Goal: Information Seeking & Learning: Check status

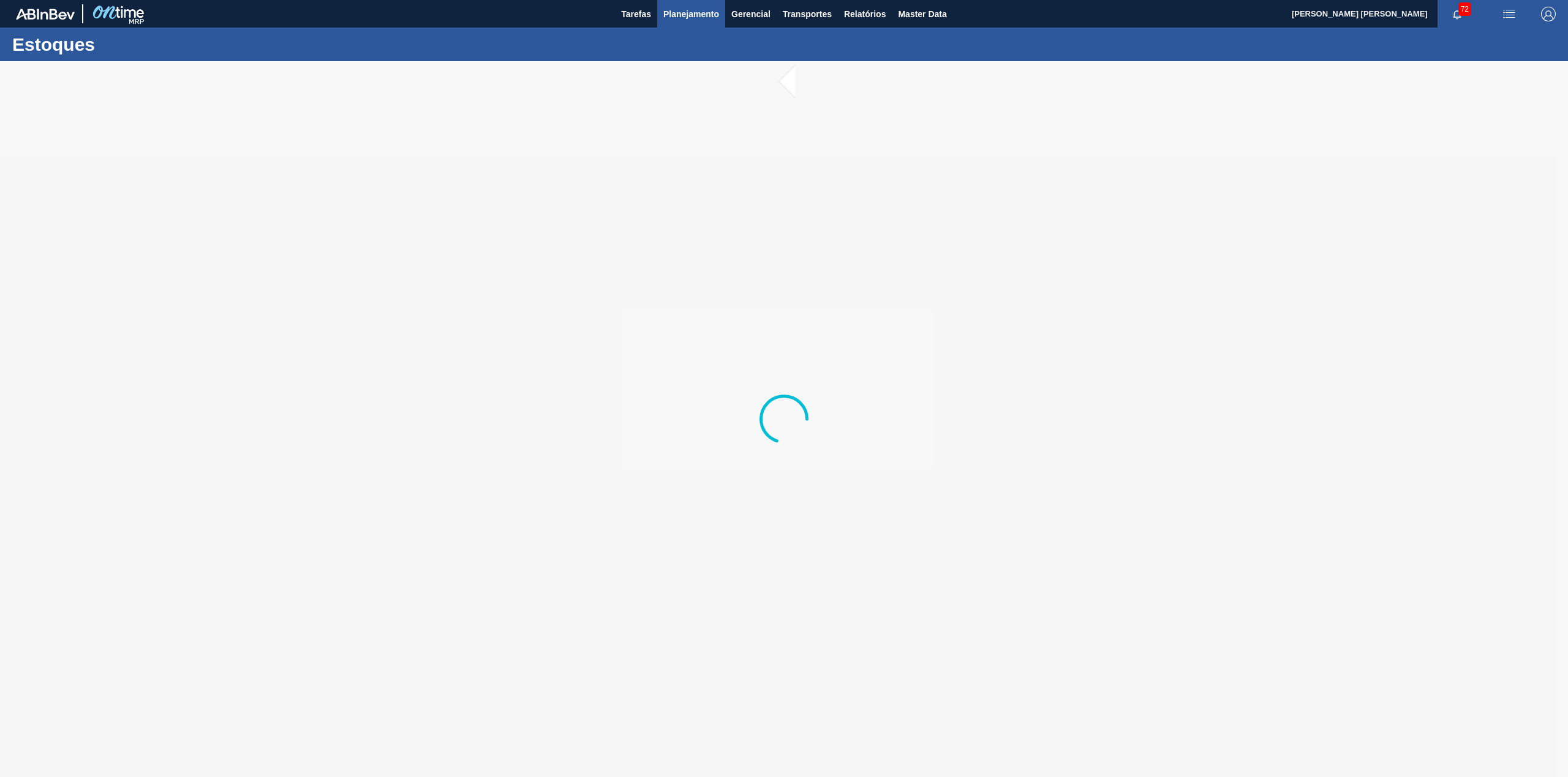
click at [706, 16] on span "Planejamento" at bounding box center [691, 14] width 56 height 14
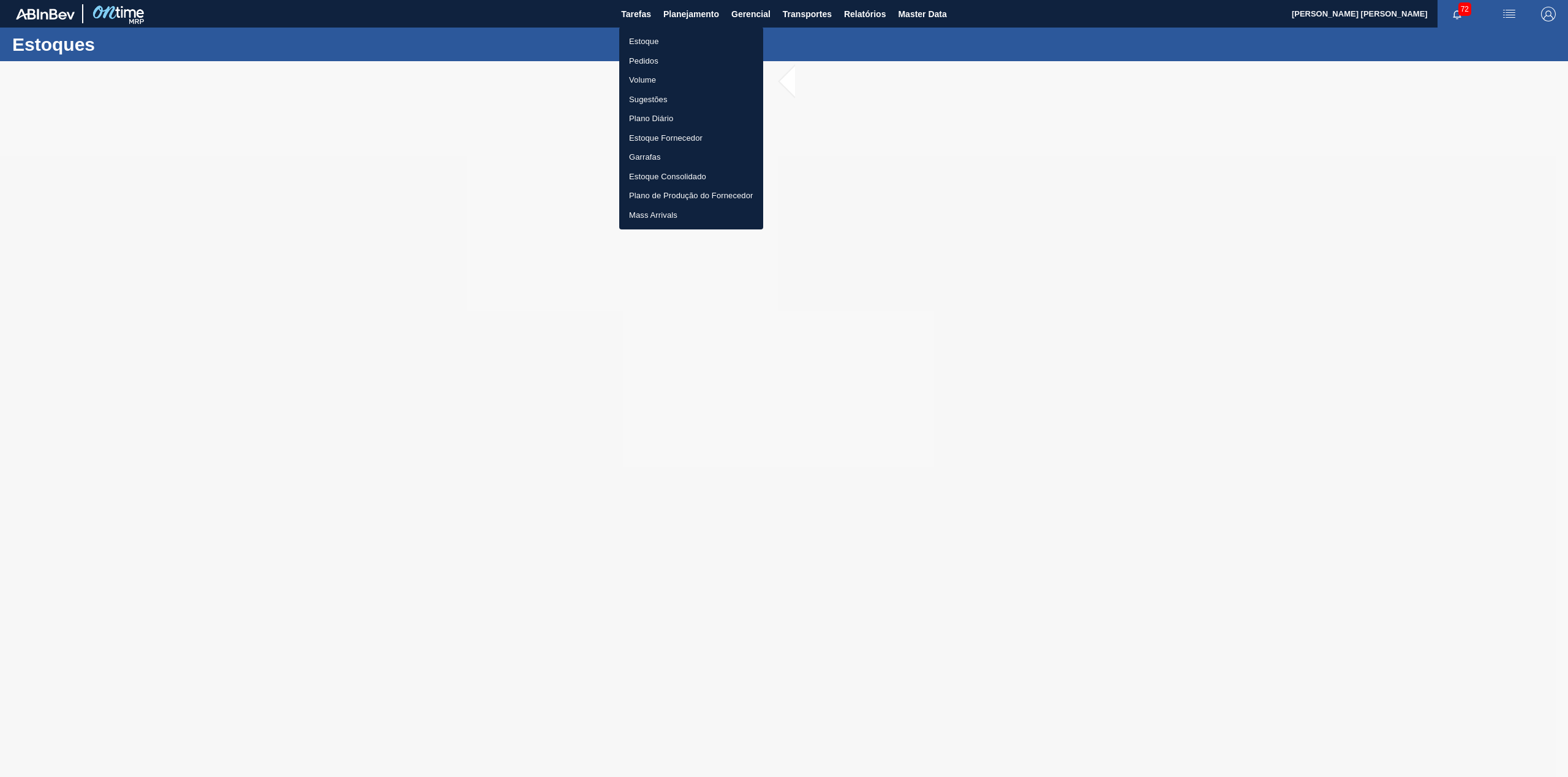
click at [696, 34] on li "Estoque" at bounding box center [691, 42] width 144 height 20
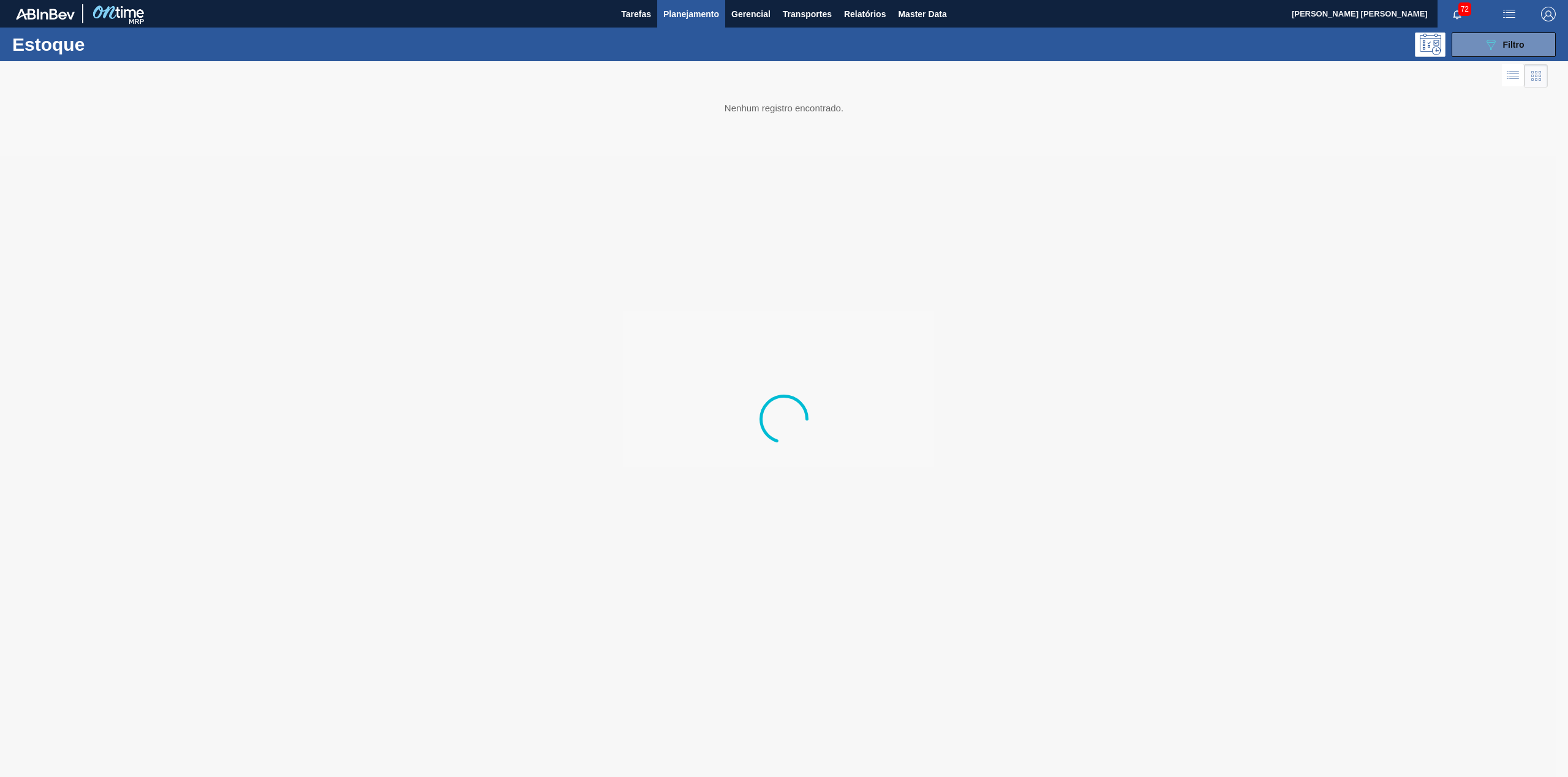
click at [1477, 59] on div "Estoque 089F7B8B-B2A5-4AFE-B5C0-19BA573D28AC Filtro" at bounding box center [784, 44] width 1568 height 33
click at [1473, 52] on button "089F7B8B-B2A5-4AFE-B5C0-19BA573D28AC Filtro" at bounding box center [1503, 45] width 104 height 24
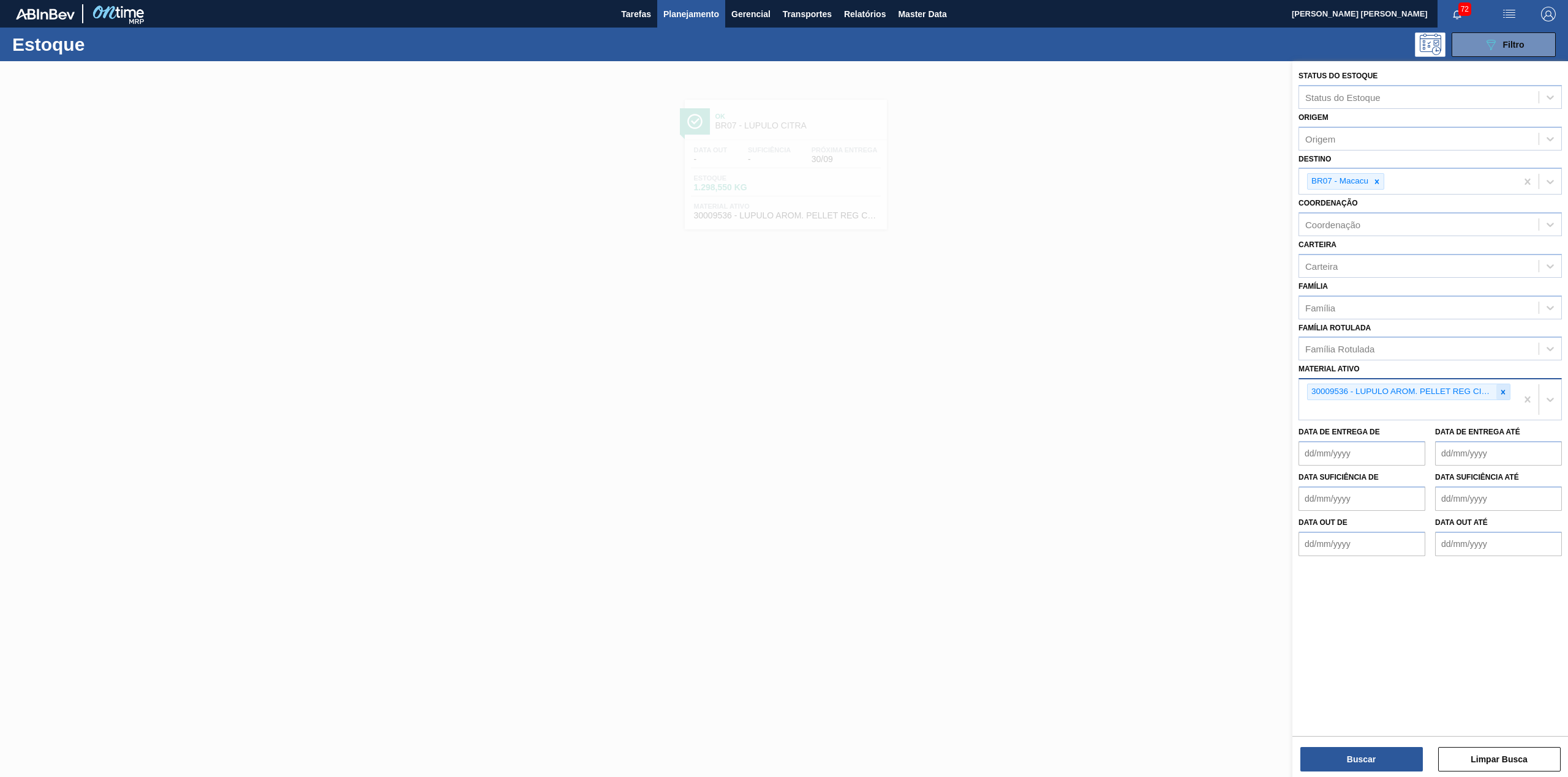
click at [1497, 388] on div at bounding box center [1502, 392] width 14 height 15
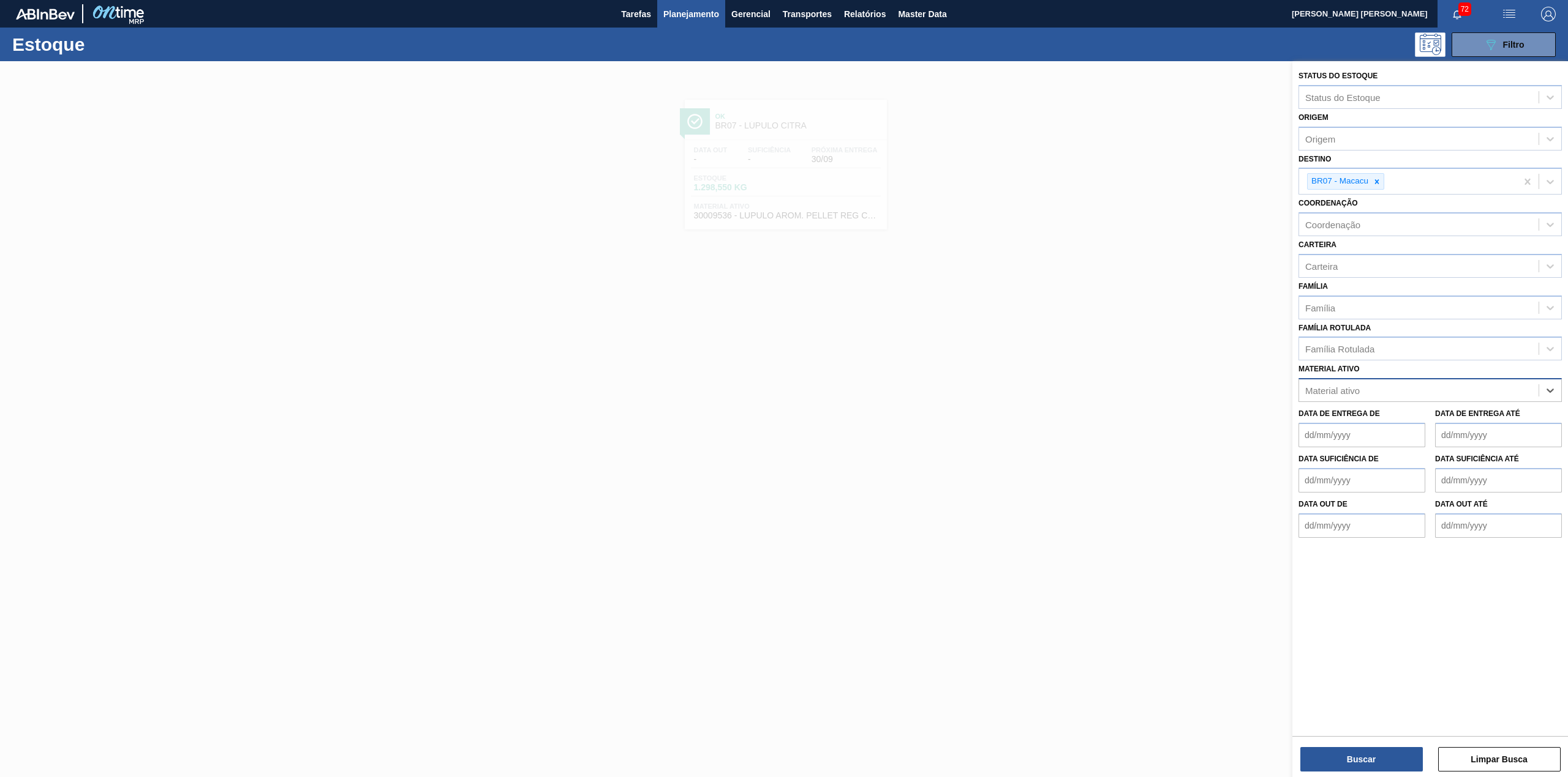
paste ativo "30019087"
type ativo "30019087"
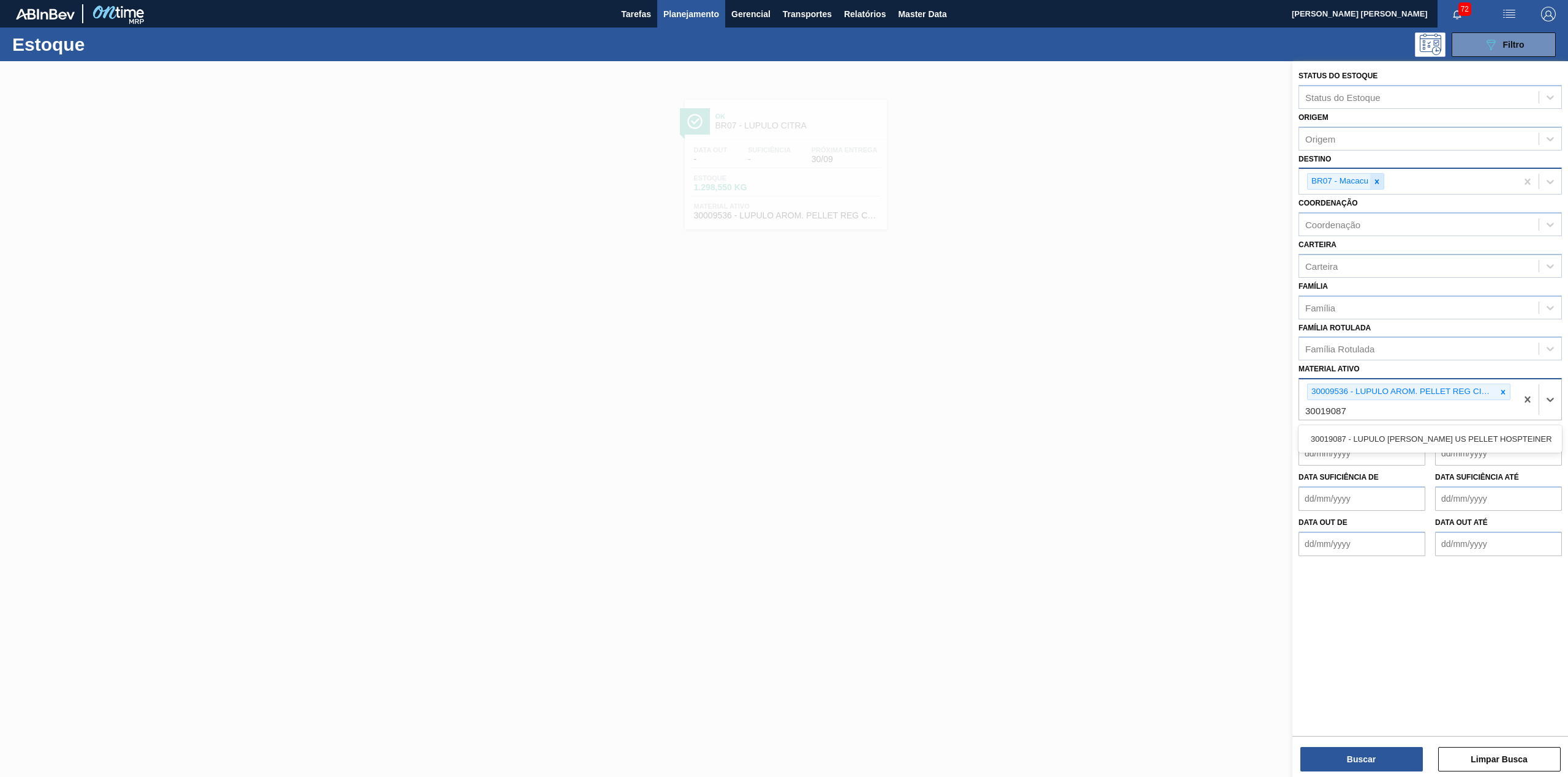
click at [1381, 180] on icon at bounding box center [1377, 181] width 9 height 9
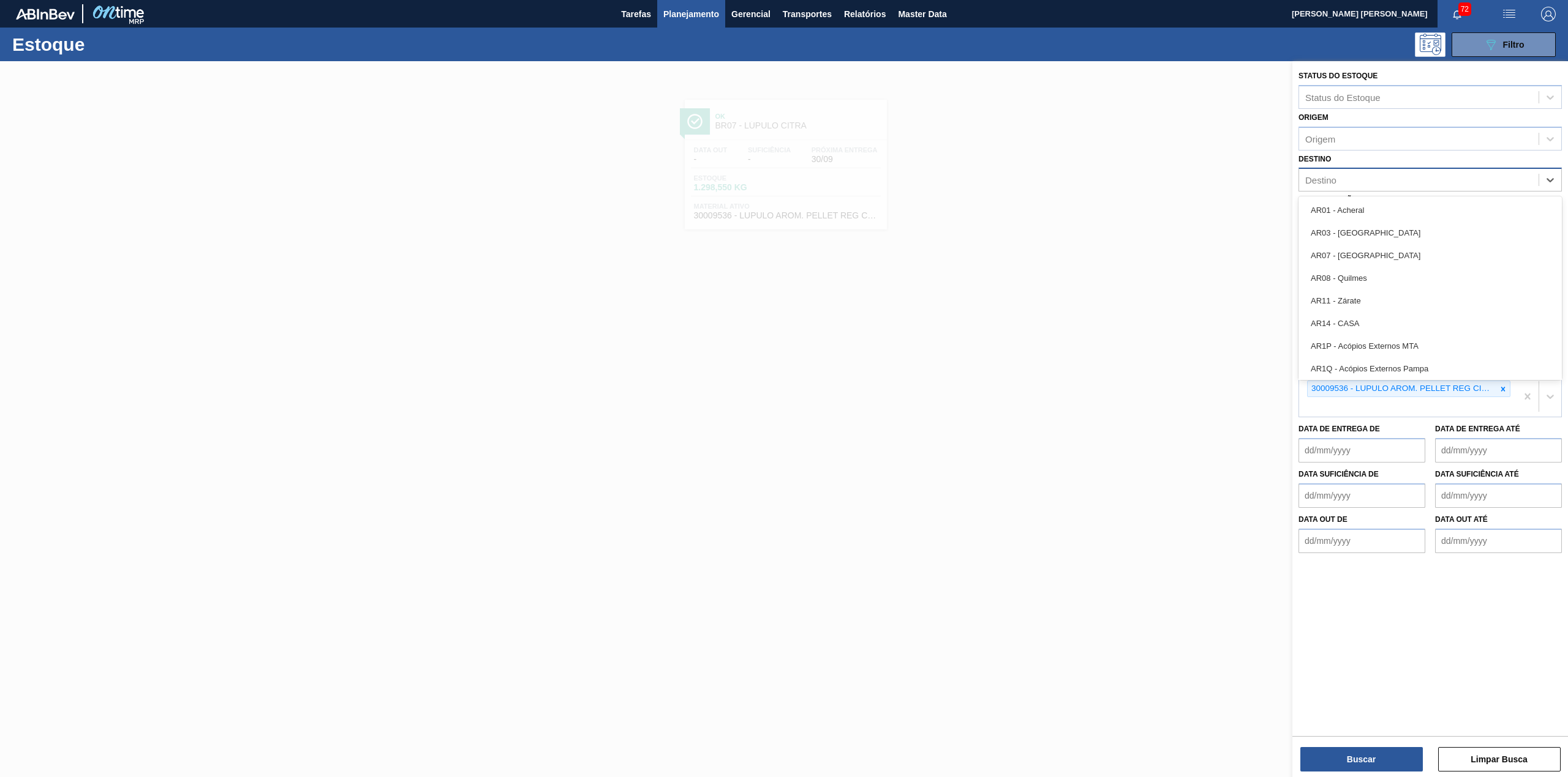
click at [1381, 180] on div "Destino" at bounding box center [1418, 180] width 239 height 18
type input "BR26"
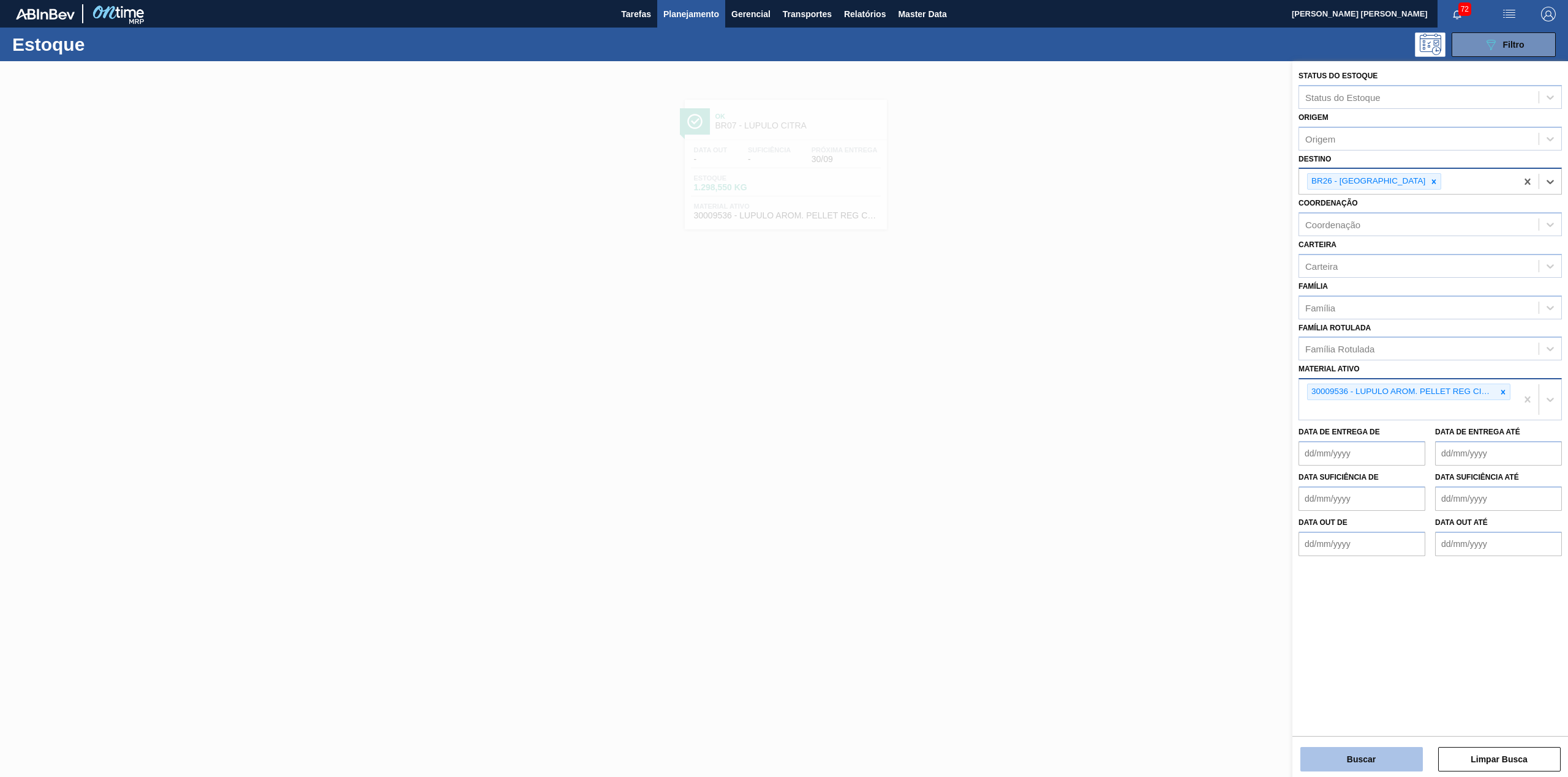
click at [1358, 769] on button "Buscar" at bounding box center [1361, 759] width 123 height 24
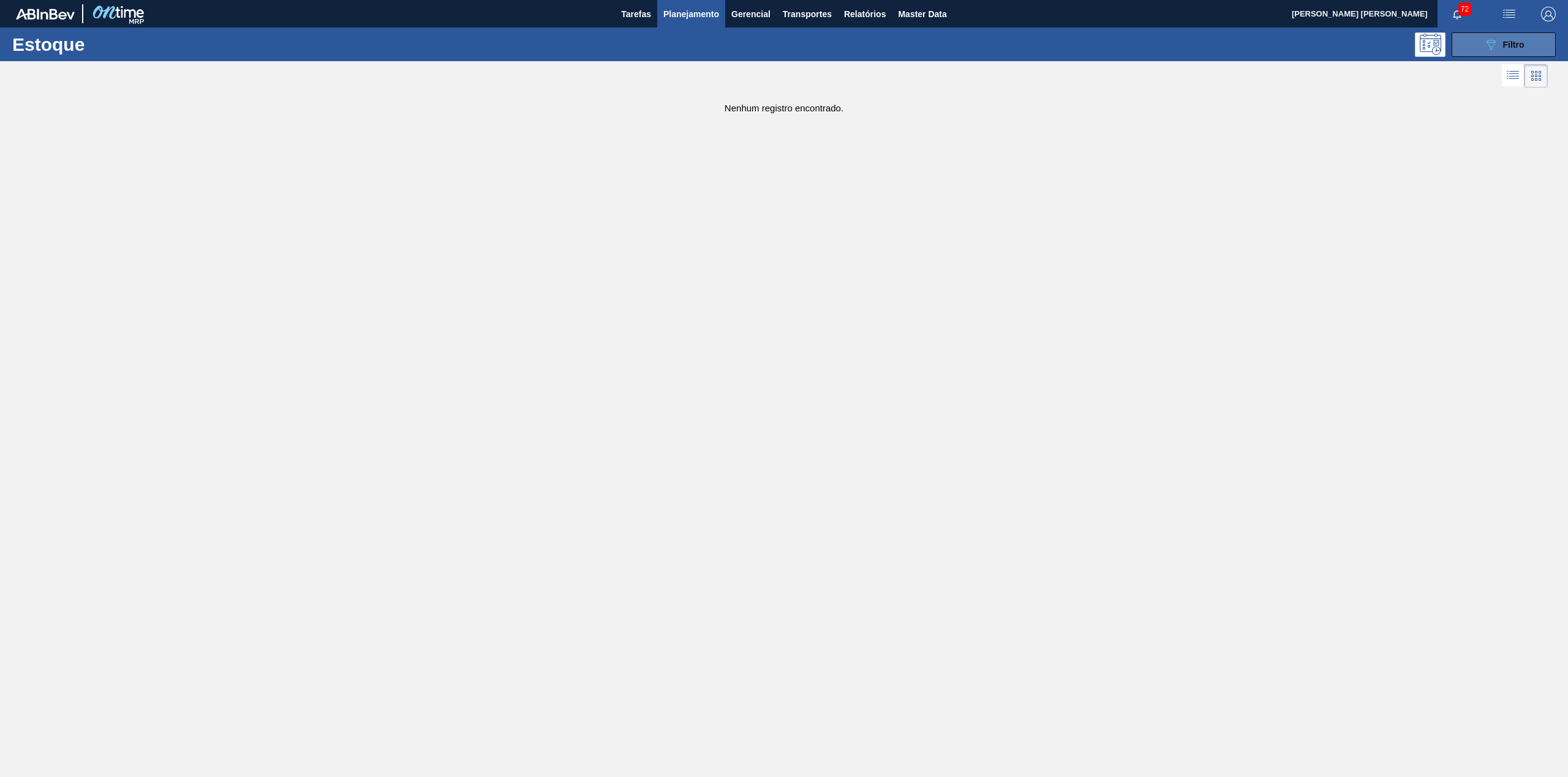
click at [1487, 38] on icon "089F7B8B-B2A5-4AFE-B5C0-19BA573D28AC" at bounding box center [1491, 45] width 14 height 14
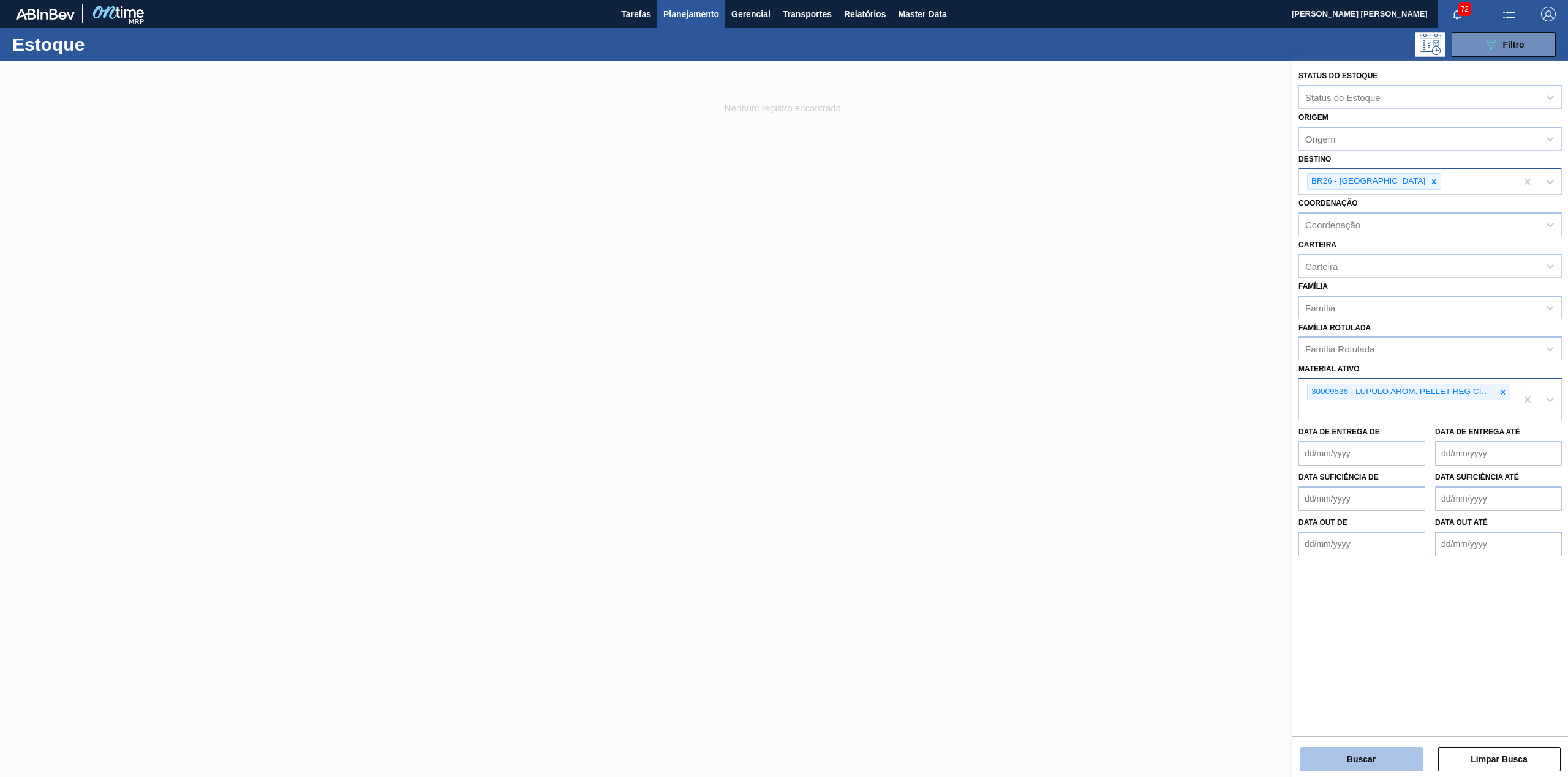
click at [1367, 751] on button "Buscar" at bounding box center [1361, 759] width 123 height 24
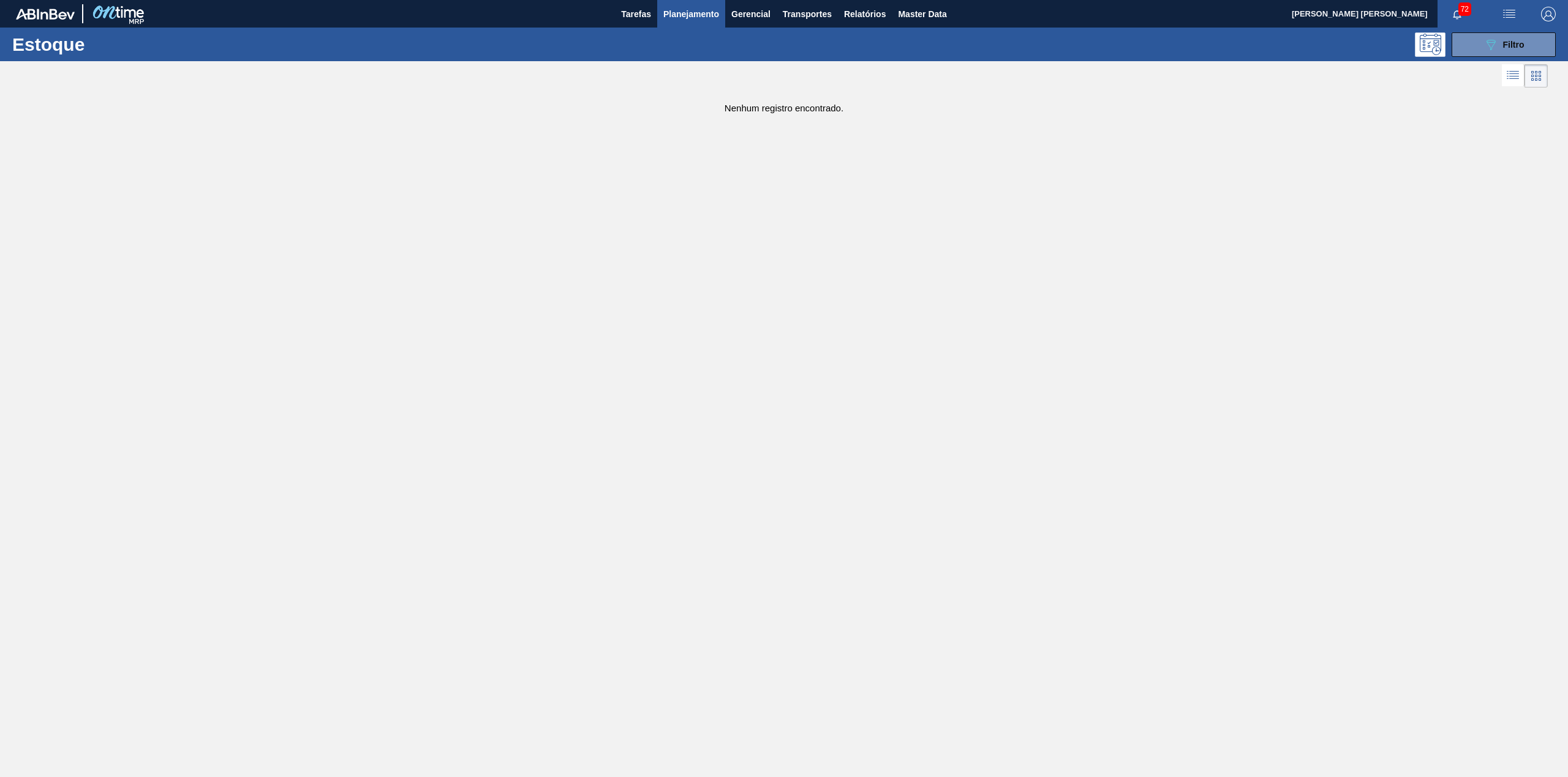
drag, startPoint x: 1394, startPoint y: 237, endPoint x: 1399, endPoint y: 212, distance: 25.5
click at [1392, 237] on main "Tarefas Planejamento Gerencial Transportes Relatórios Master Data [PERSON_NAME]…" at bounding box center [784, 389] width 1568 height 777
click at [1460, 39] on button "089F7B8B-B2A5-4AFE-B5C0-19BA573D28AC Filtro" at bounding box center [1503, 45] width 104 height 24
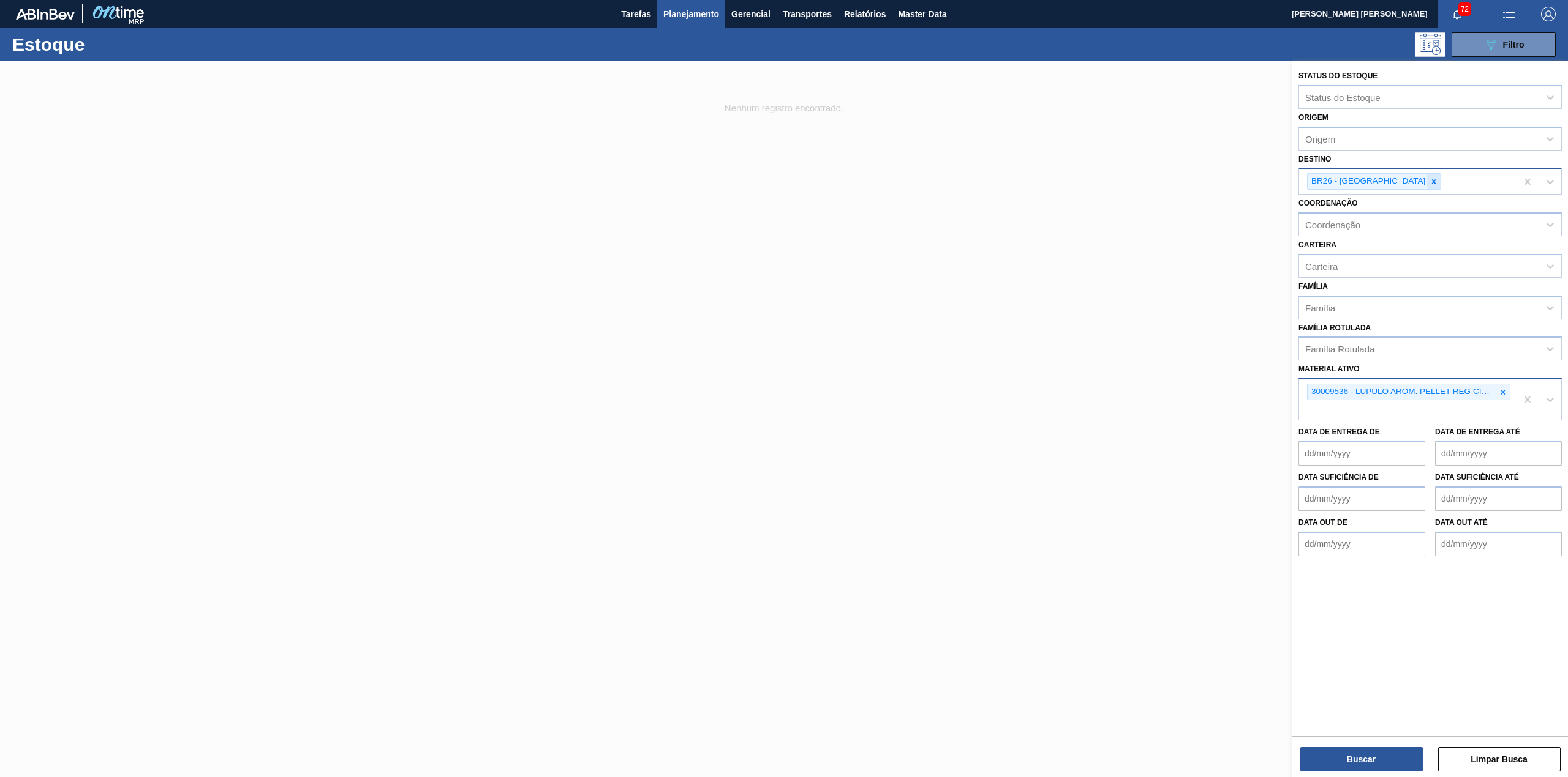
click at [1429, 181] on icon at bounding box center [1433, 181] width 9 height 9
click at [1339, 753] on button "Buscar" at bounding box center [1361, 759] width 123 height 24
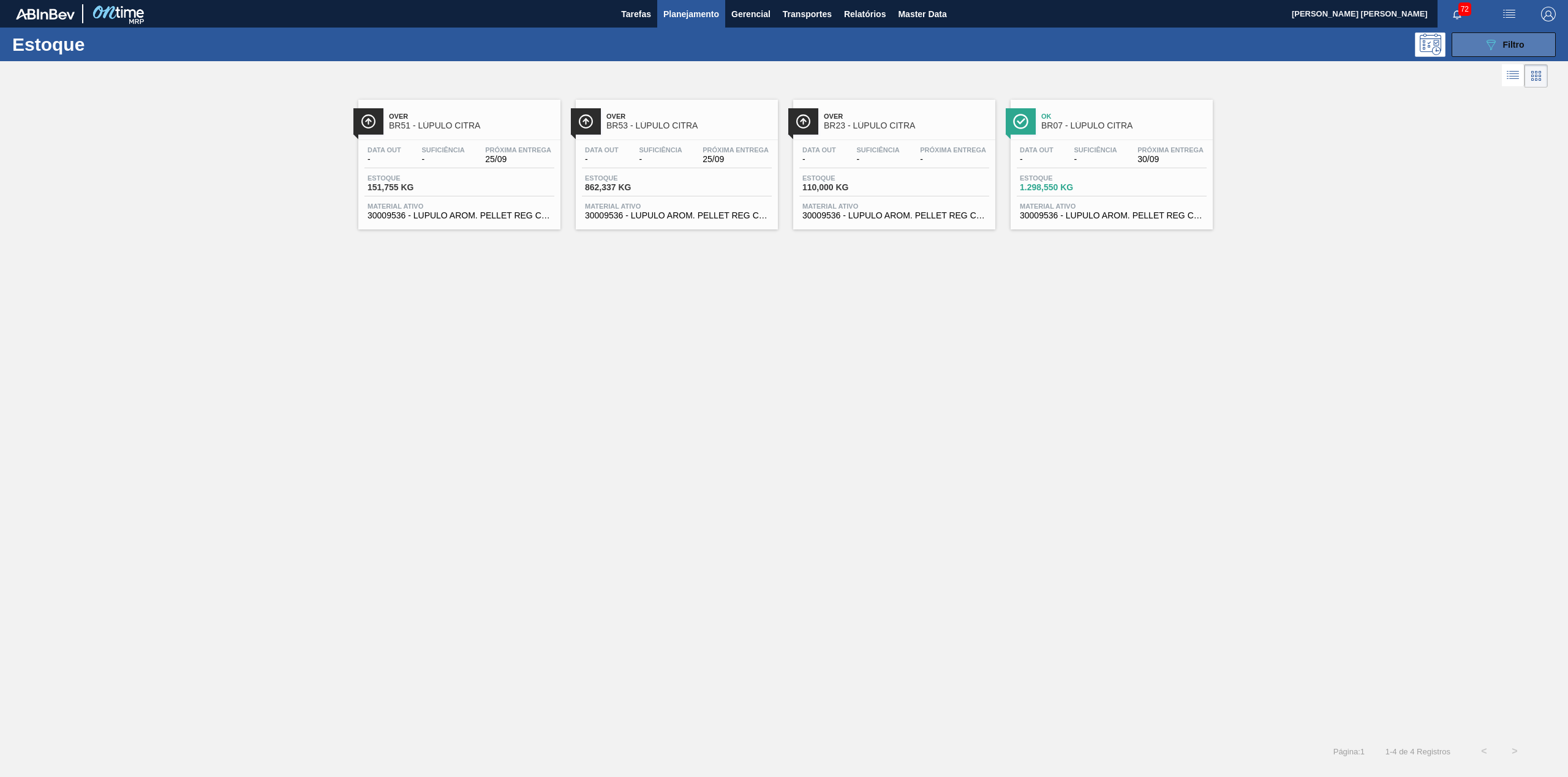
click at [1490, 47] on icon "089F7B8B-B2A5-4AFE-B5C0-19BA573D28AC" at bounding box center [1491, 45] width 14 height 14
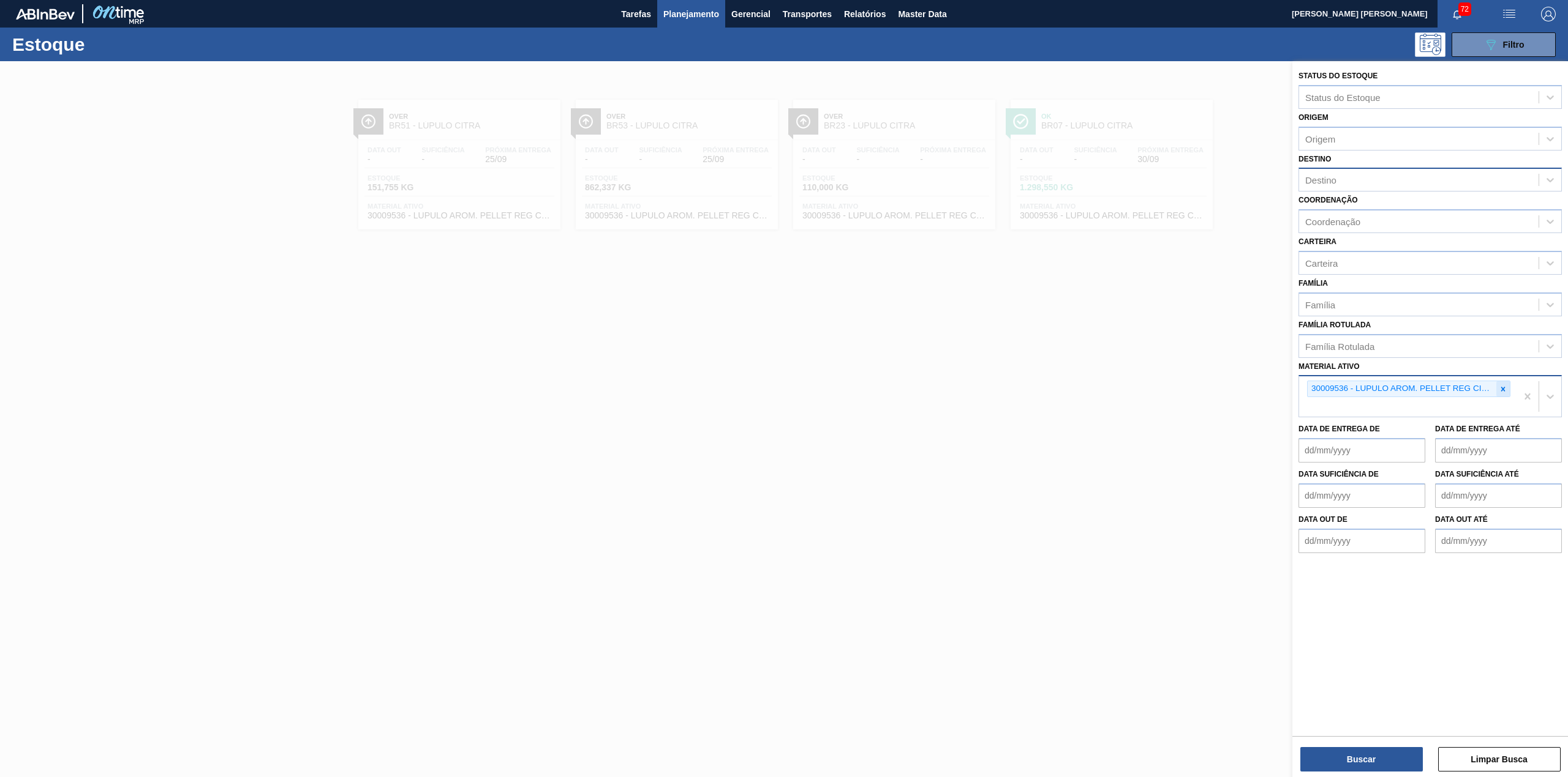
click at [1496, 385] on div at bounding box center [1502, 389] width 14 height 15
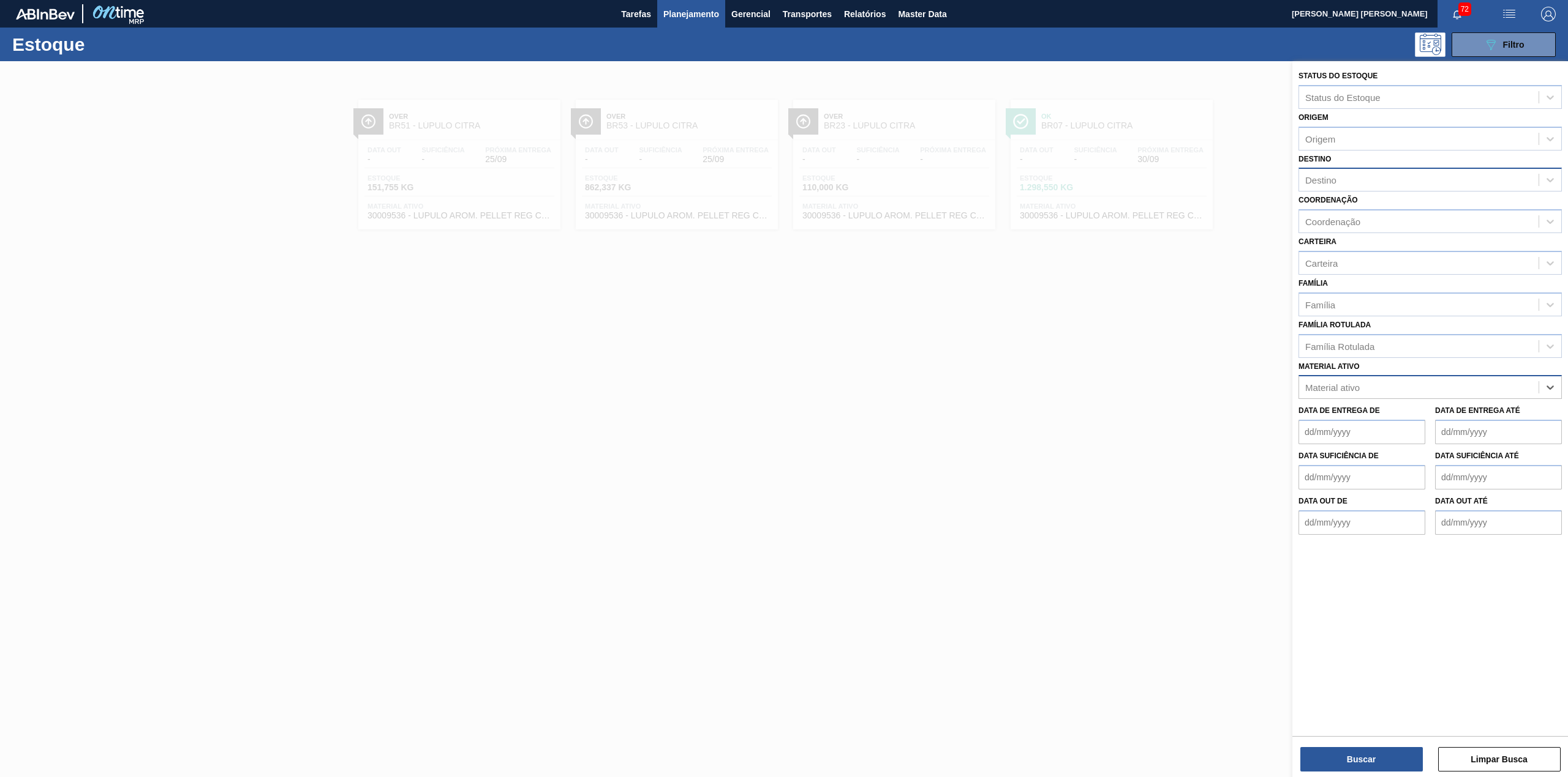
paste ativo "30019087"
type ativo "30019087"
click at [1421, 414] on div "30019087 - LUPULO [PERSON_NAME] US PELLET HOSPTEINER" at bounding box center [1430, 417] width 264 height 23
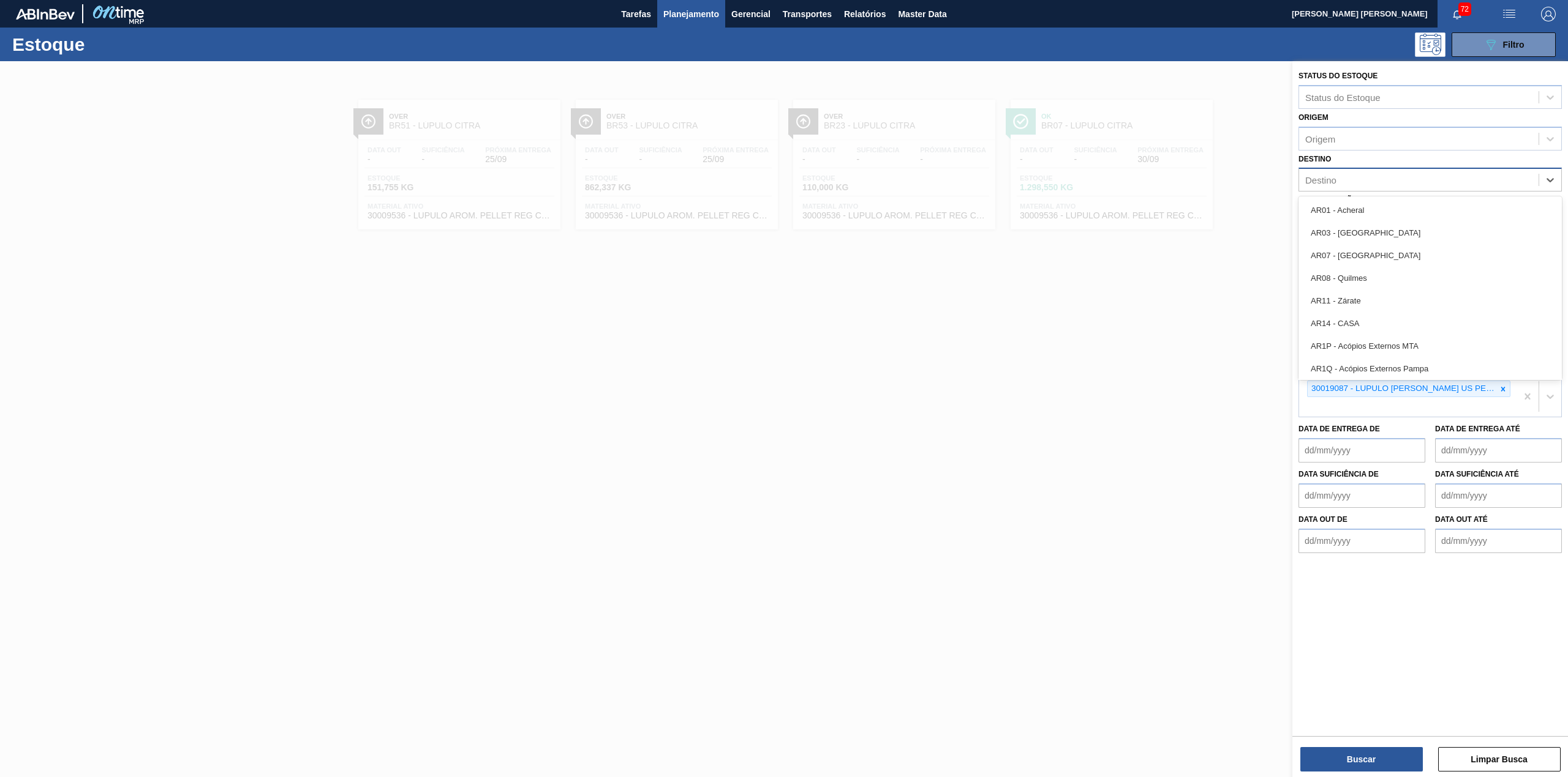
click at [1353, 182] on div "Destino" at bounding box center [1418, 180] width 239 height 18
type input "BR26"
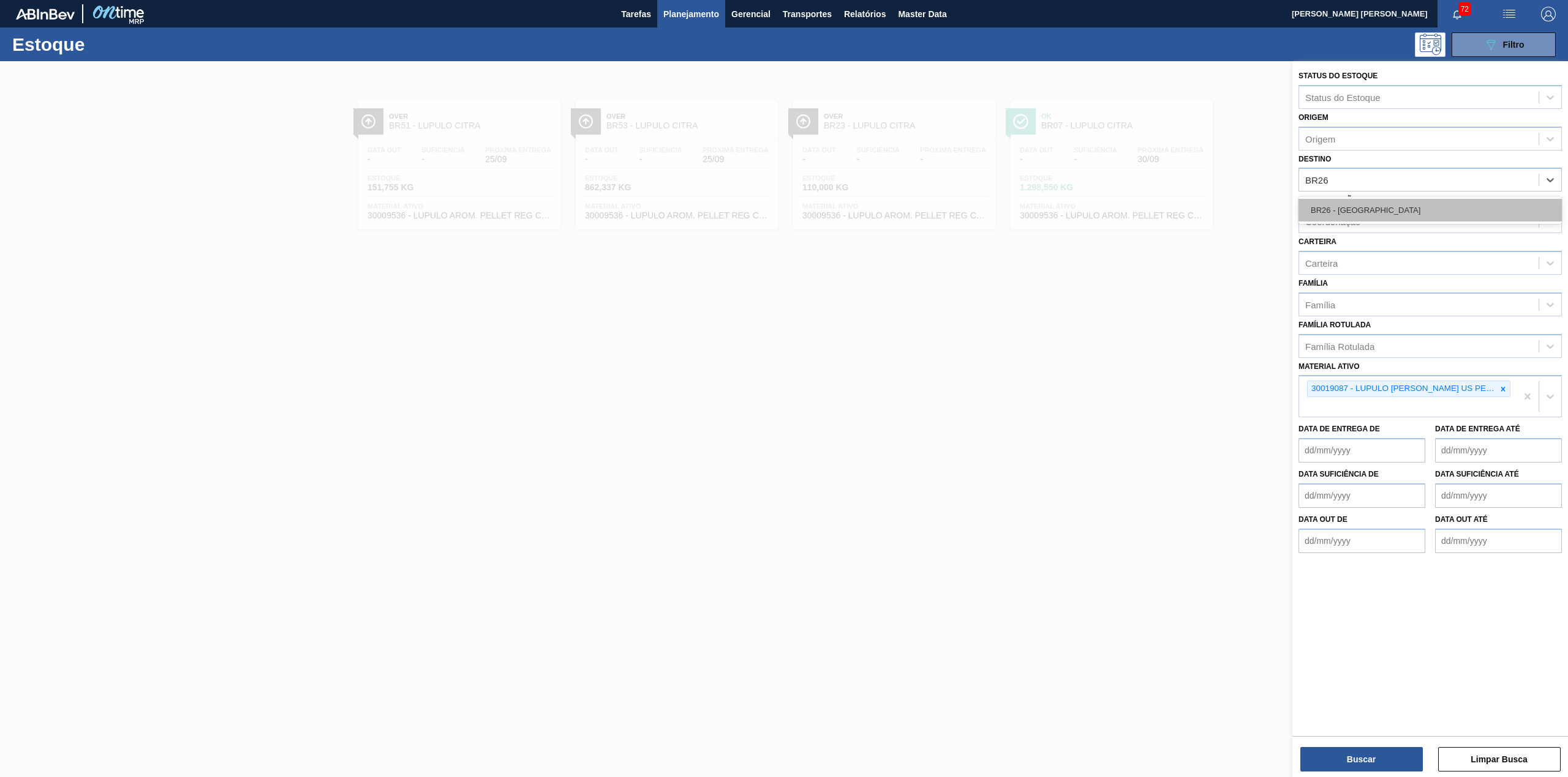
click at [1365, 206] on div "BR26 - [GEOGRAPHIC_DATA]" at bounding box center [1430, 210] width 264 height 23
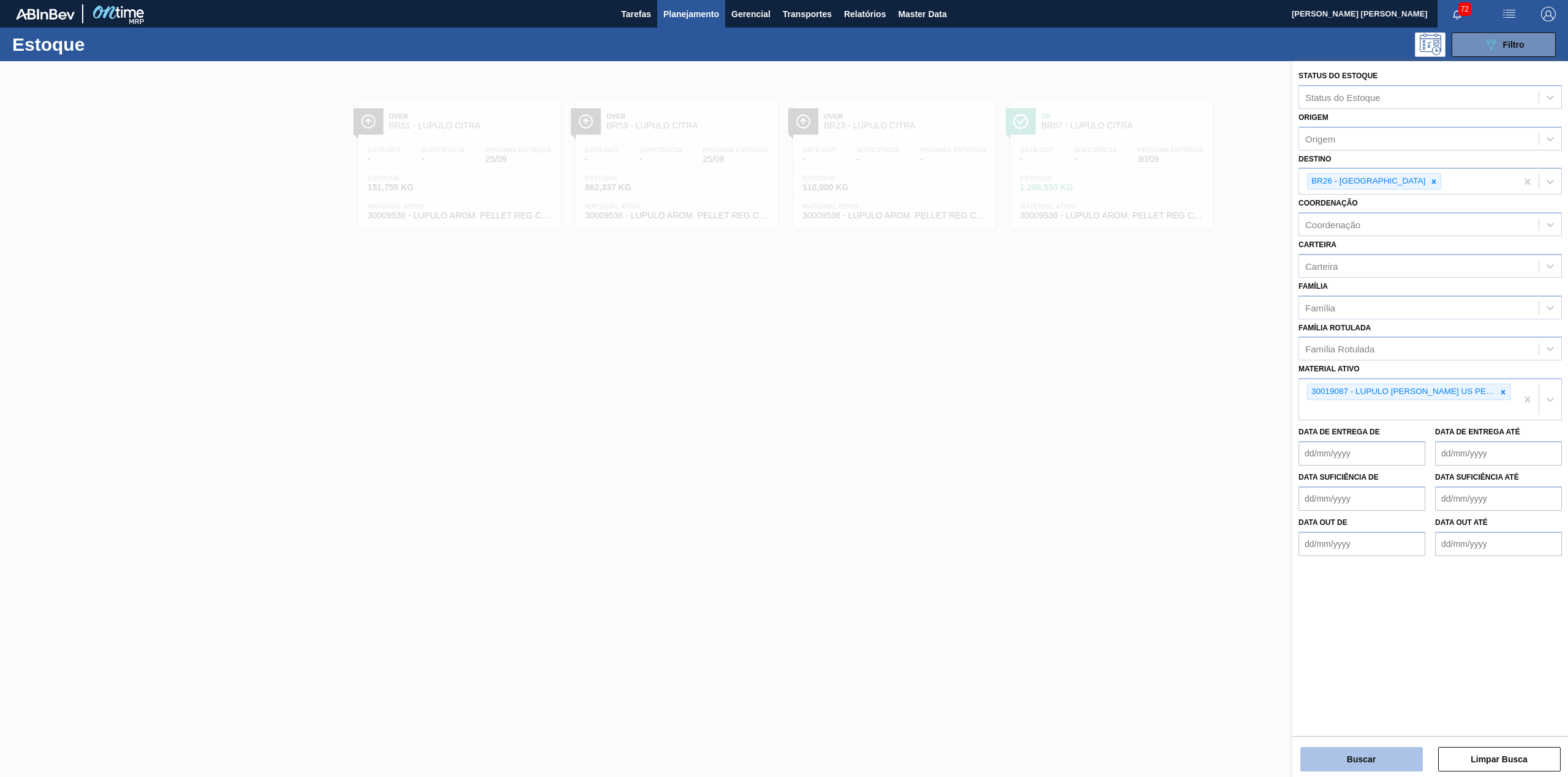
click at [1379, 760] on button "Buscar" at bounding box center [1361, 759] width 123 height 24
